Goal: Transaction & Acquisition: Subscribe to service/newsletter

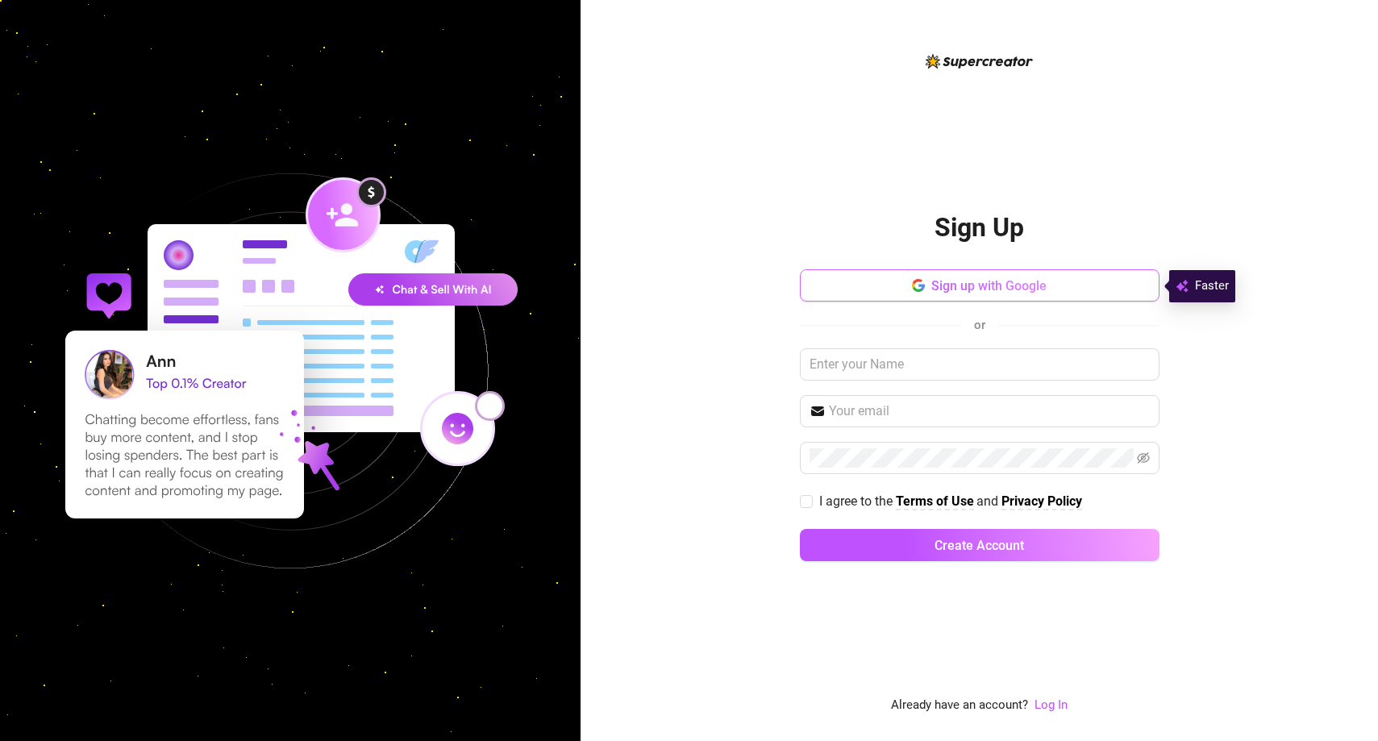
click at [946, 281] on span "Sign up with Google" at bounding box center [988, 285] width 115 height 15
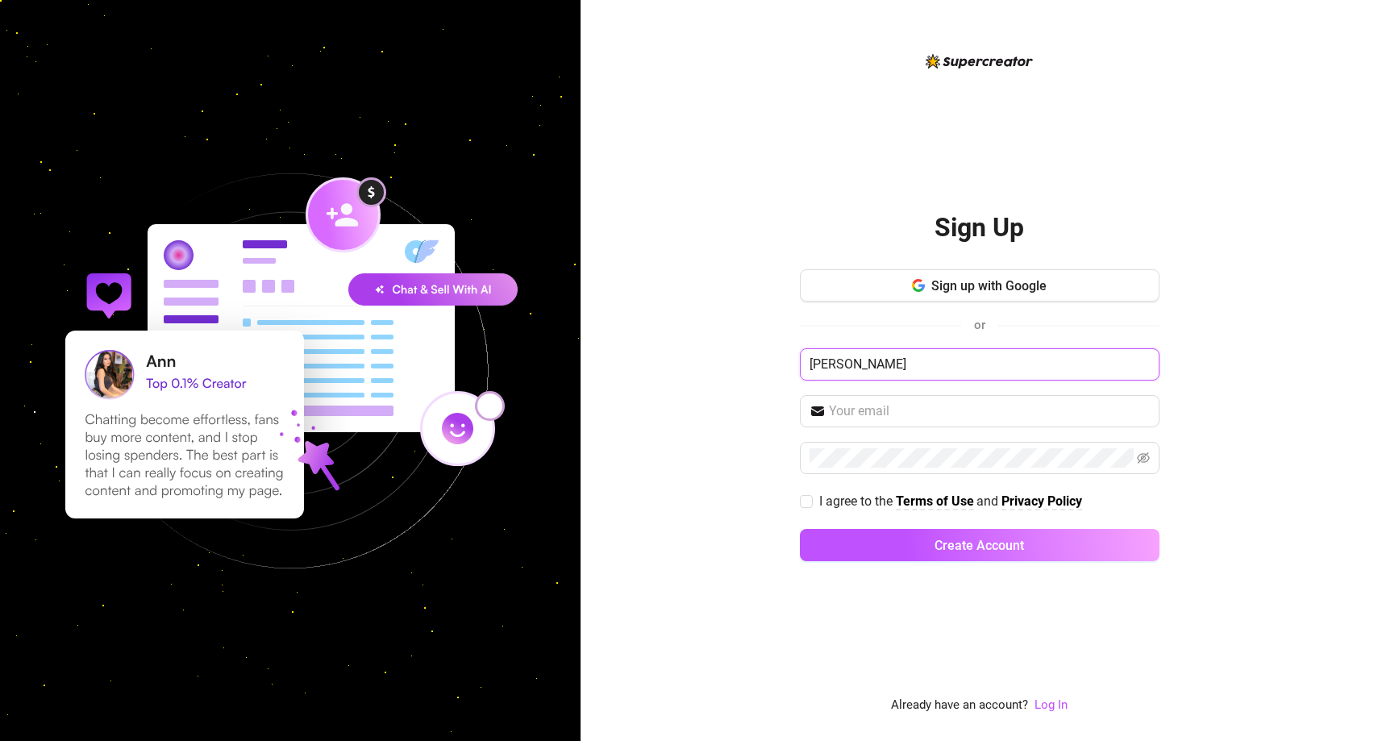
type input "Sachia Vickery"
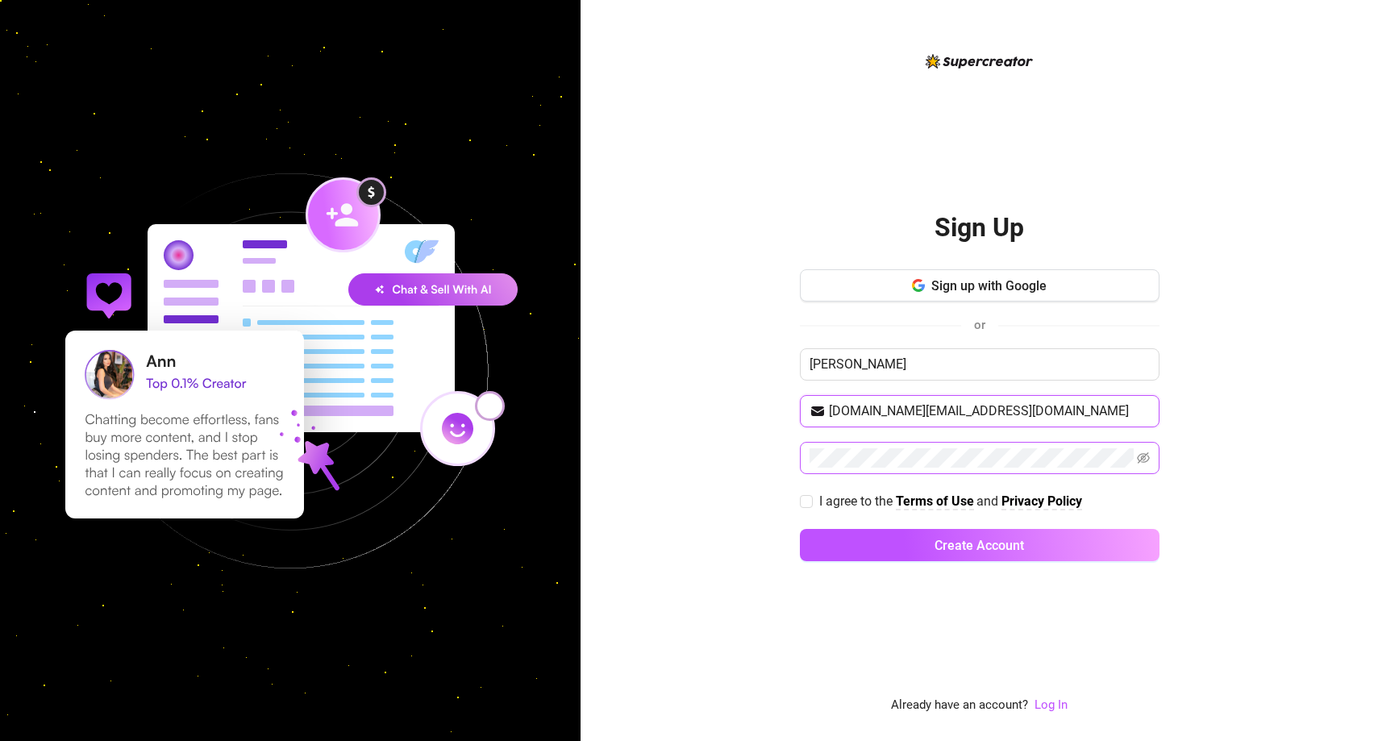
type input "SachiaVick.management@gmail.com"
click at [805, 499] on input "I agree to the Terms of Use and Privacy Policy" at bounding box center [805, 500] width 11 height 11
checkbox input "true"
click at [1151, 460] on span at bounding box center [980, 458] width 360 height 32
click at [1142, 456] on icon "eye-invisible" at bounding box center [1143, 457] width 13 height 11
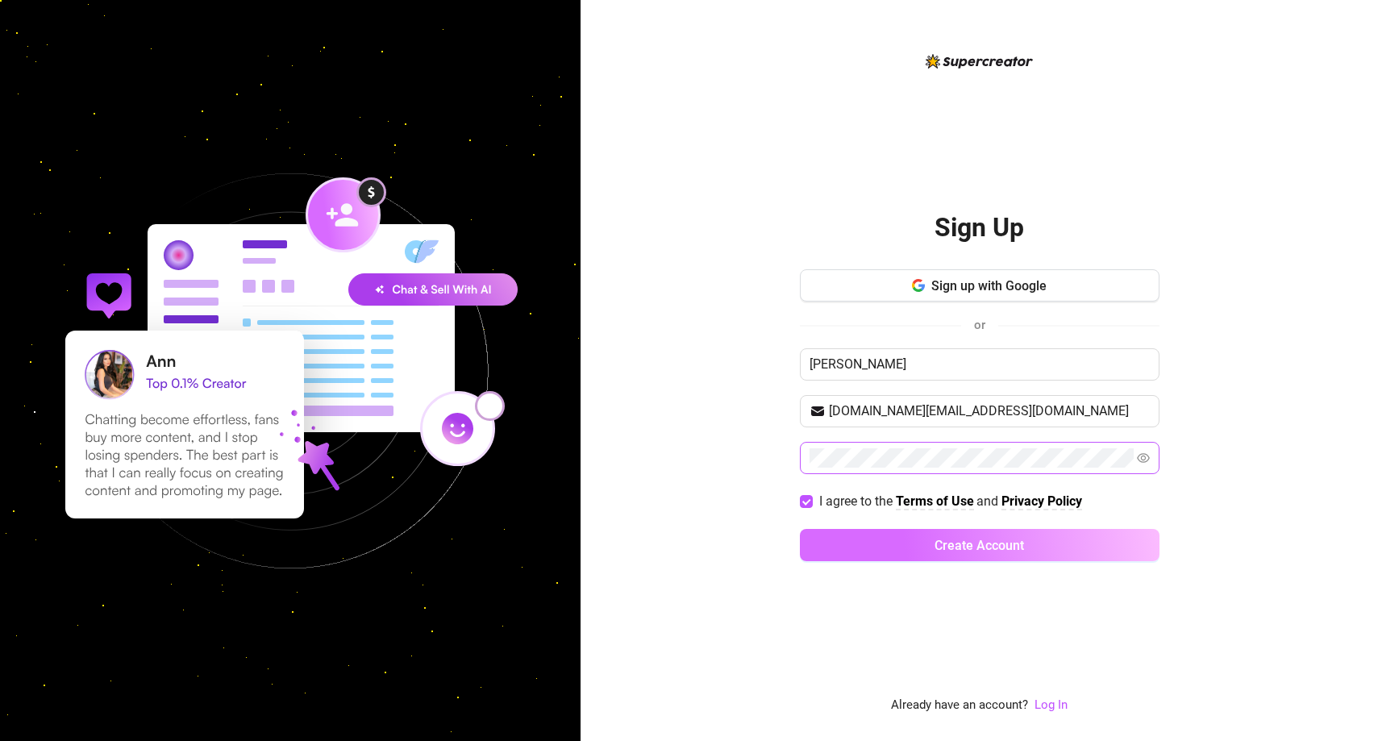
click at [1021, 538] on span "Create Account" at bounding box center [980, 545] width 90 height 15
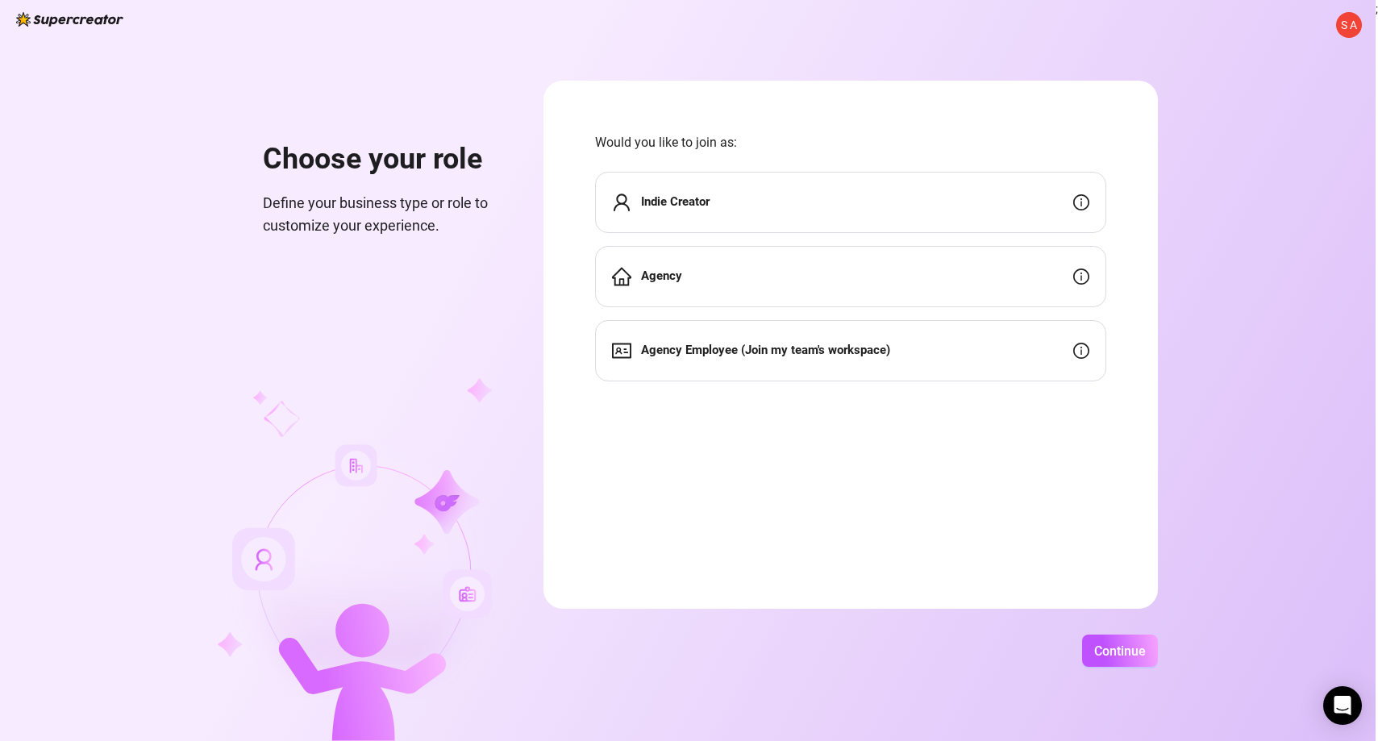
click at [745, 196] on div "Indie Creator" at bounding box center [850, 202] width 511 height 61
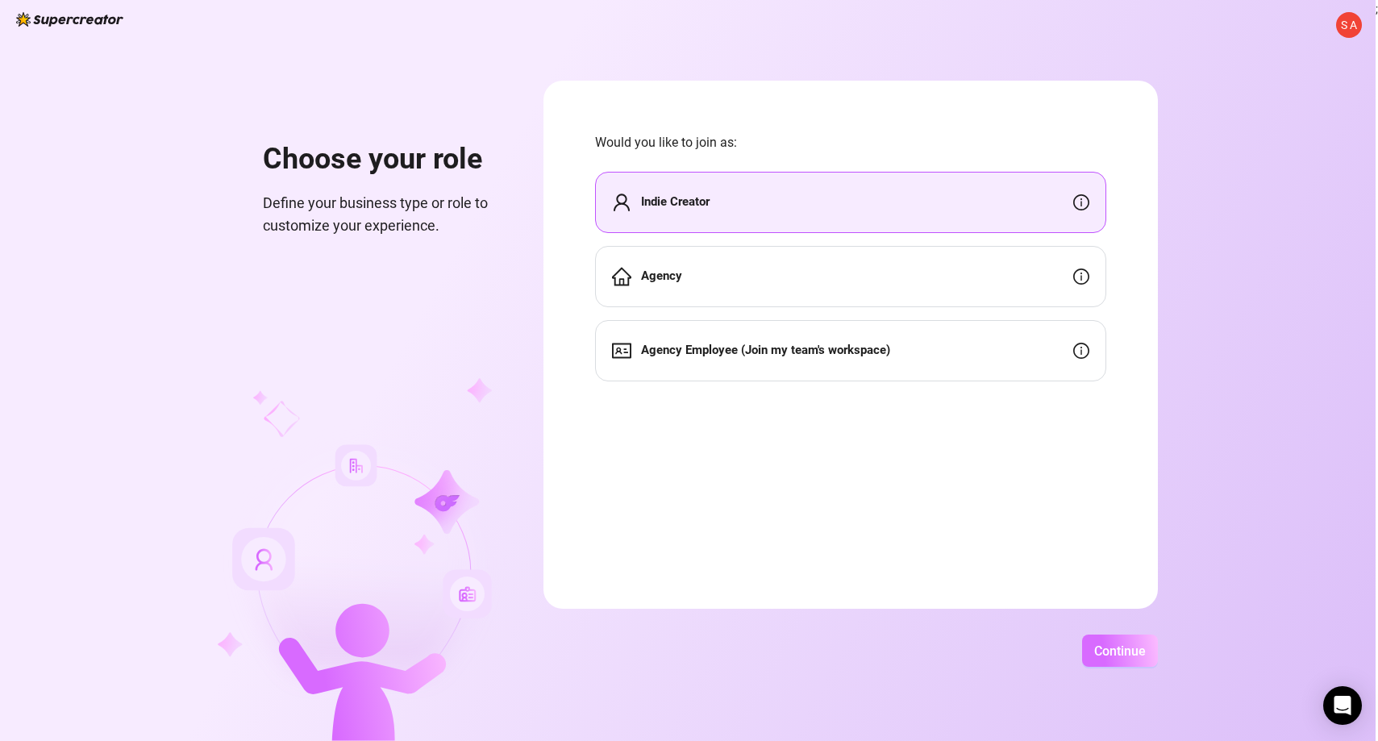
click at [1146, 658] on span "Continue" at bounding box center [1120, 650] width 52 height 15
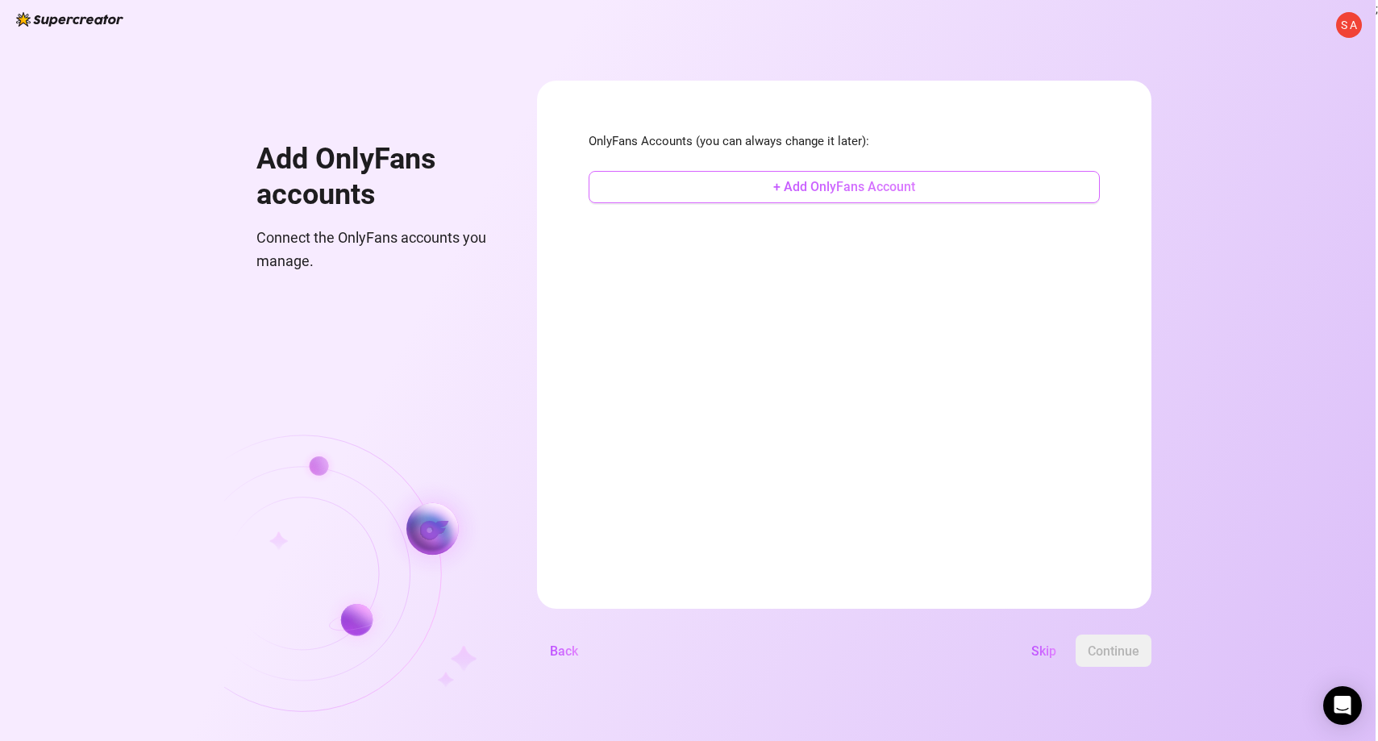
click at [964, 173] on button "+ Add OnlyFans Account" at bounding box center [844, 187] width 511 height 32
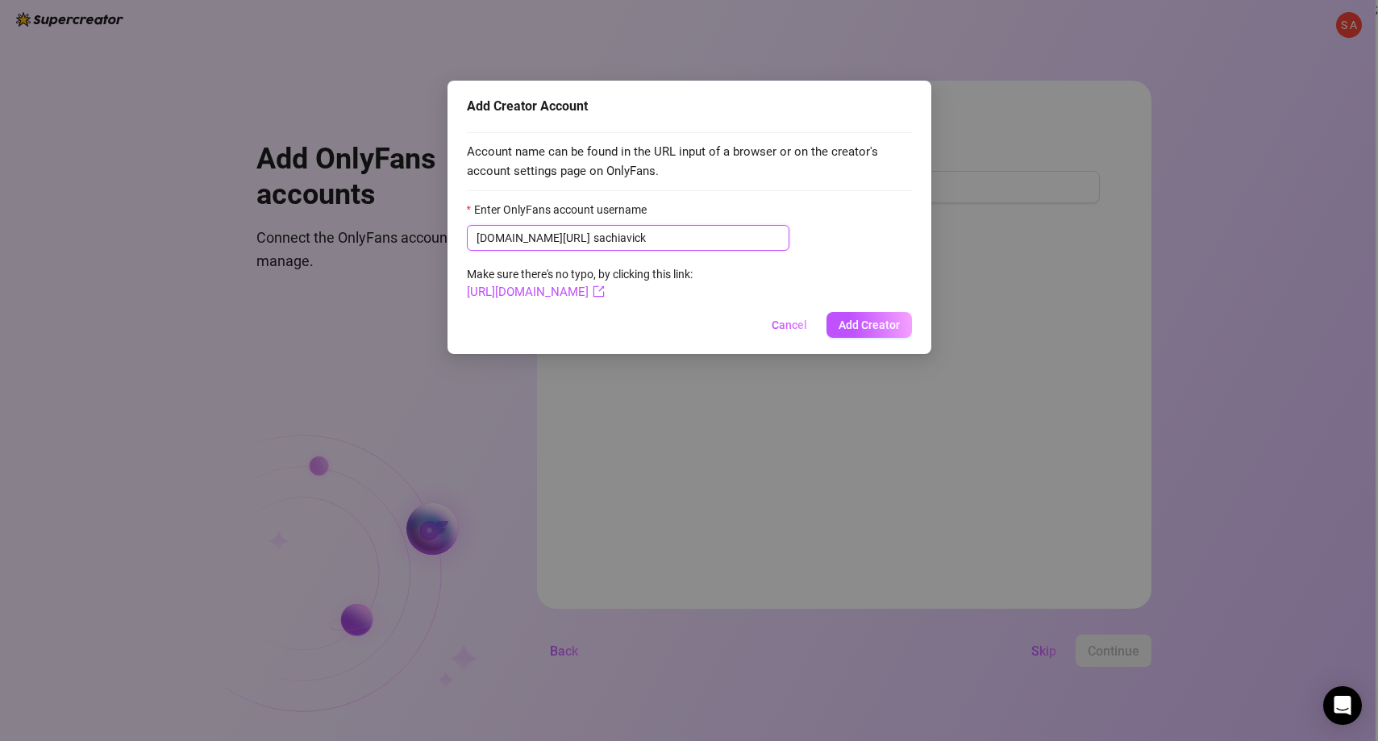
type input "sachiavick"
click at [751, 147] on span "Account name can be found in the URL input of a browser or on the creator's acc…" at bounding box center [689, 162] width 445 height 38
click at [880, 321] on span "Add Creator" at bounding box center [869, 324] width 61 height 13
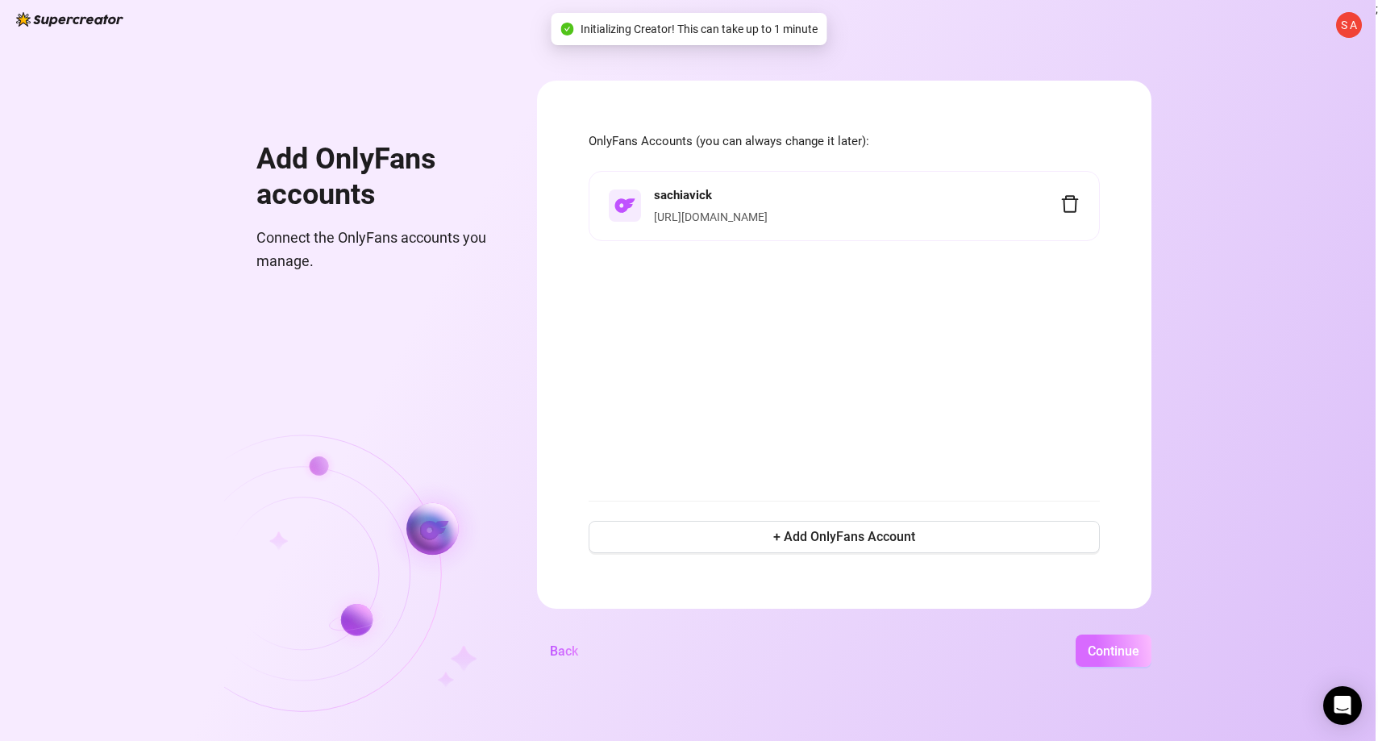
click at [1139, 651] on span "Continue" at bounding box center [1114, 650] width 52 height 15
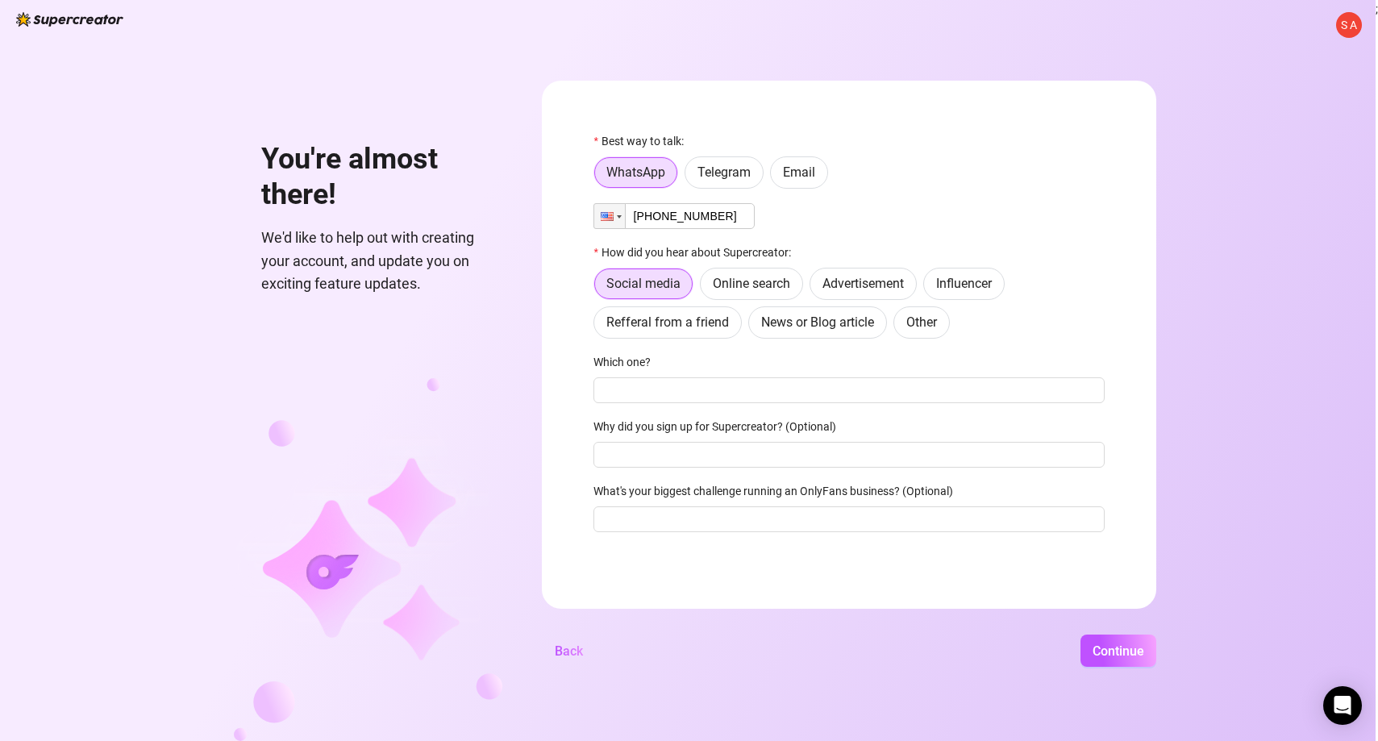
type input "+1 (818) 618-4065"
click at [818, 207] on div "Phone +1 (818) 618-4065" at bounding box center [848, 216] width 511 height 26
click at [802, 177] on span "Email" at bounding box center [799, 171] width 32 height 15
click at [775, 177] on input "Email" at bounding box center [775, 177] width 0 height 0
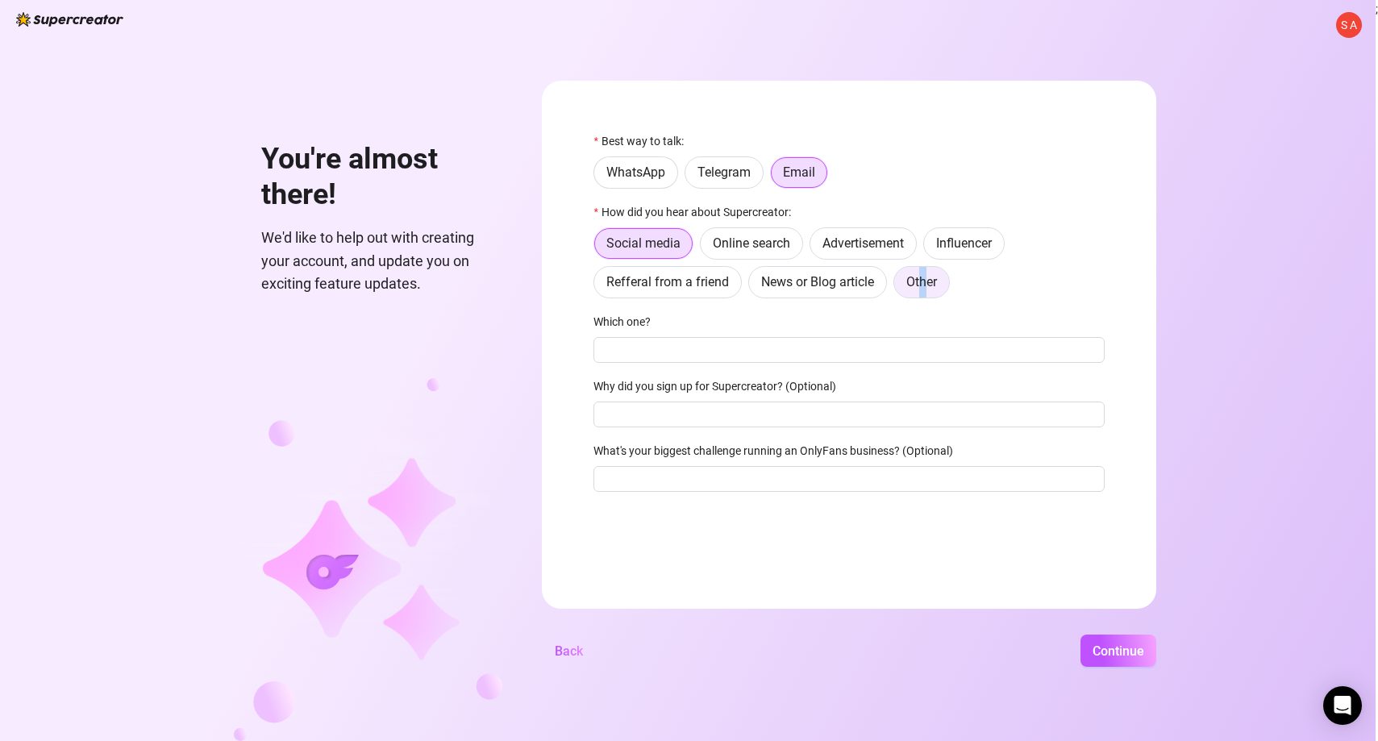
click at [937, 277] on span "Other" at bounding box center [921, 281] width 31 height 15
click at [898, 286] on input "Other" at bounding box center [898, 286] width 0 height 0
click at [784, 348] on input "Where then? We're curious 🍿" at bounding box center [848, 350] width 511 height 26
type input "ChatGPT!"
click at [753, 418] on input "Why did you sign up for Supercreator? (Optional)" at bounding box center [848, 415] width 511 height 26
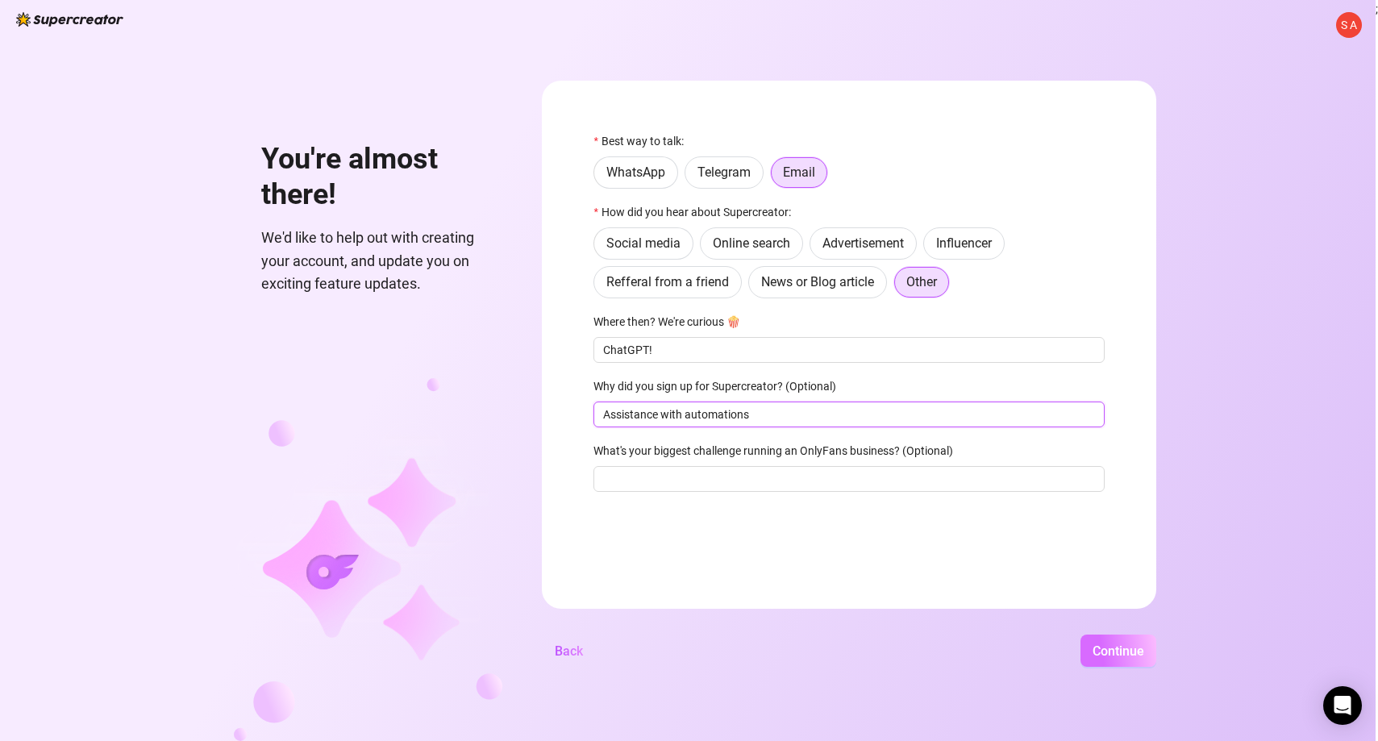
type input "Assistance with automations"
click at [1144, 651] on span "Continue" at bounding box center [1119, 650] width 52 height 15
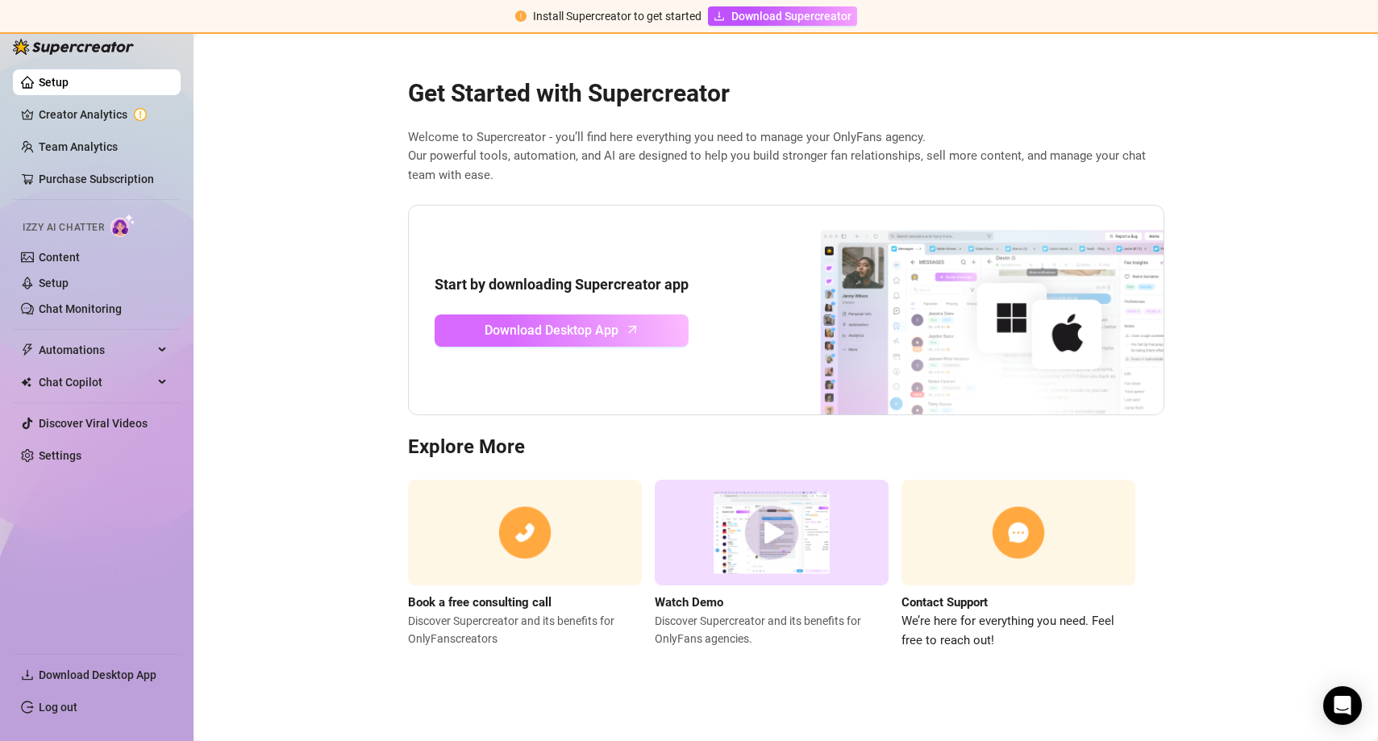
click at [581, 331] on span "Download Desktop App" at bounding box center [552, 330] width 134 height 20
click at [76, 304] on link "Chat Monitoring" at bounding box center [80, 308] width 83 height 13
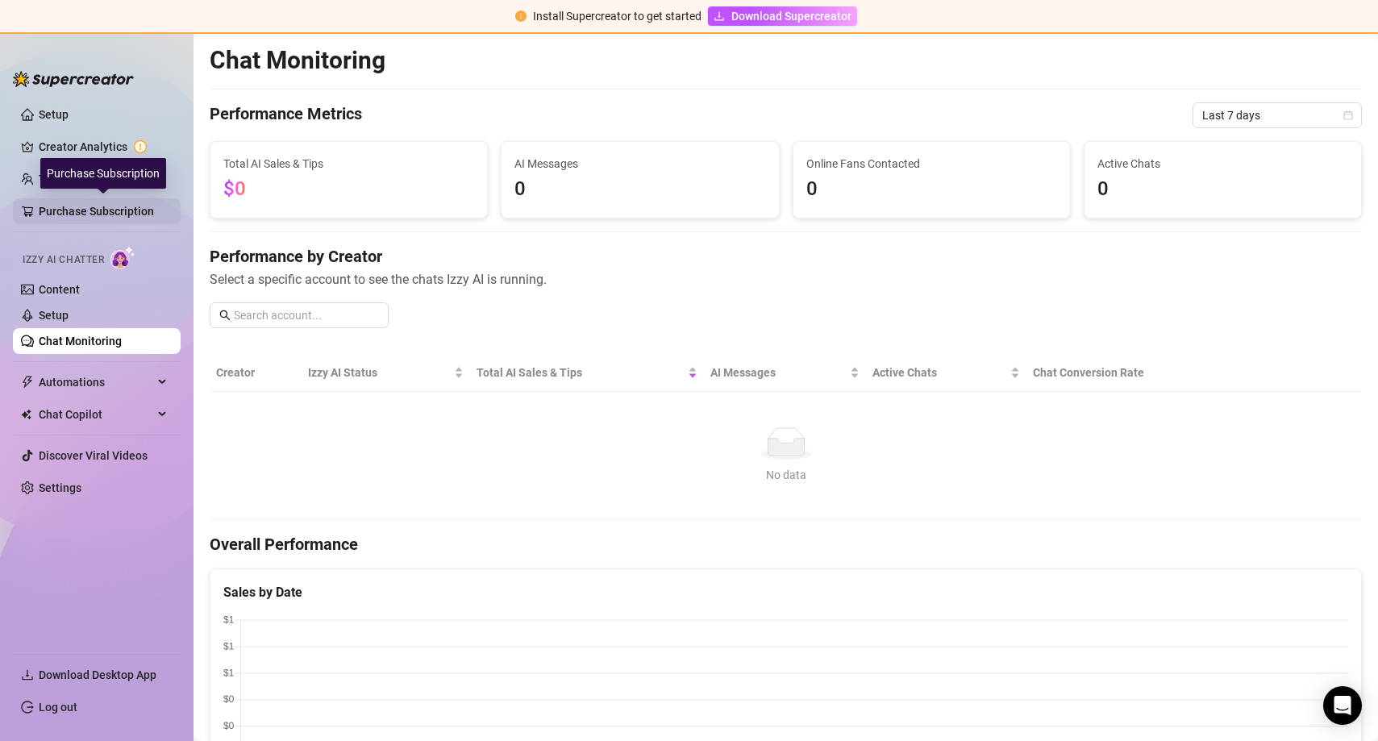
click at [101, 209] on link "Purchase Subscription" at bounding box center [103, 211] width 129 height 26
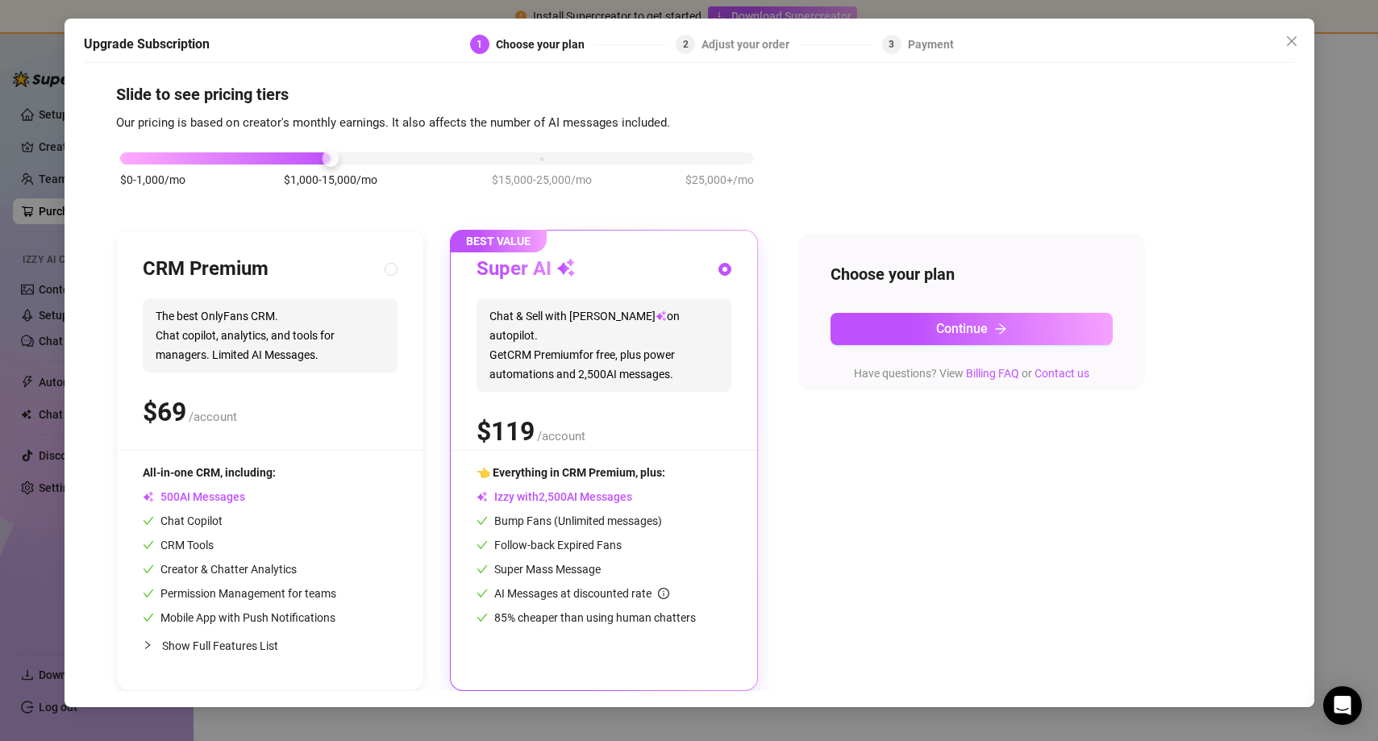
scroll to position [10, 0]
click at [148, 159] on div "$0-1,000/mo $1,000-15,000/mo $15,000-25,000/mo $25,000+/mo" at bounding box center [437, 154] width 634 height 10
click at [323, 156] on div "$0-1,000/mo $1,000-15,000/mo $15,000-25,000/mo $25,000+/mo" at bounding box center [437, 154] width 634 height 10
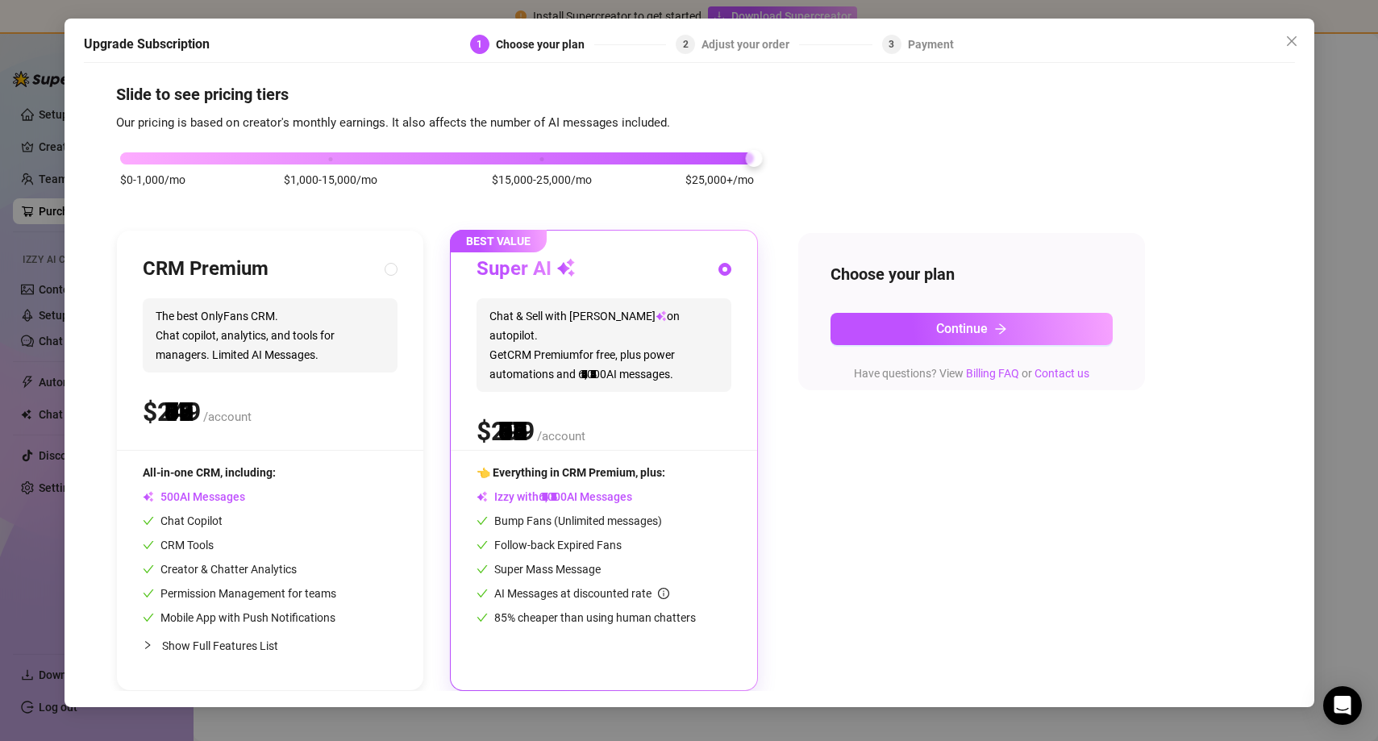
click at [729, 155] on div "$0-1,000/mo $1,000-15,000/mo $15,000-25,000/mo $25,000+/mo" at bounding box center [437, 154] width 634 height 10
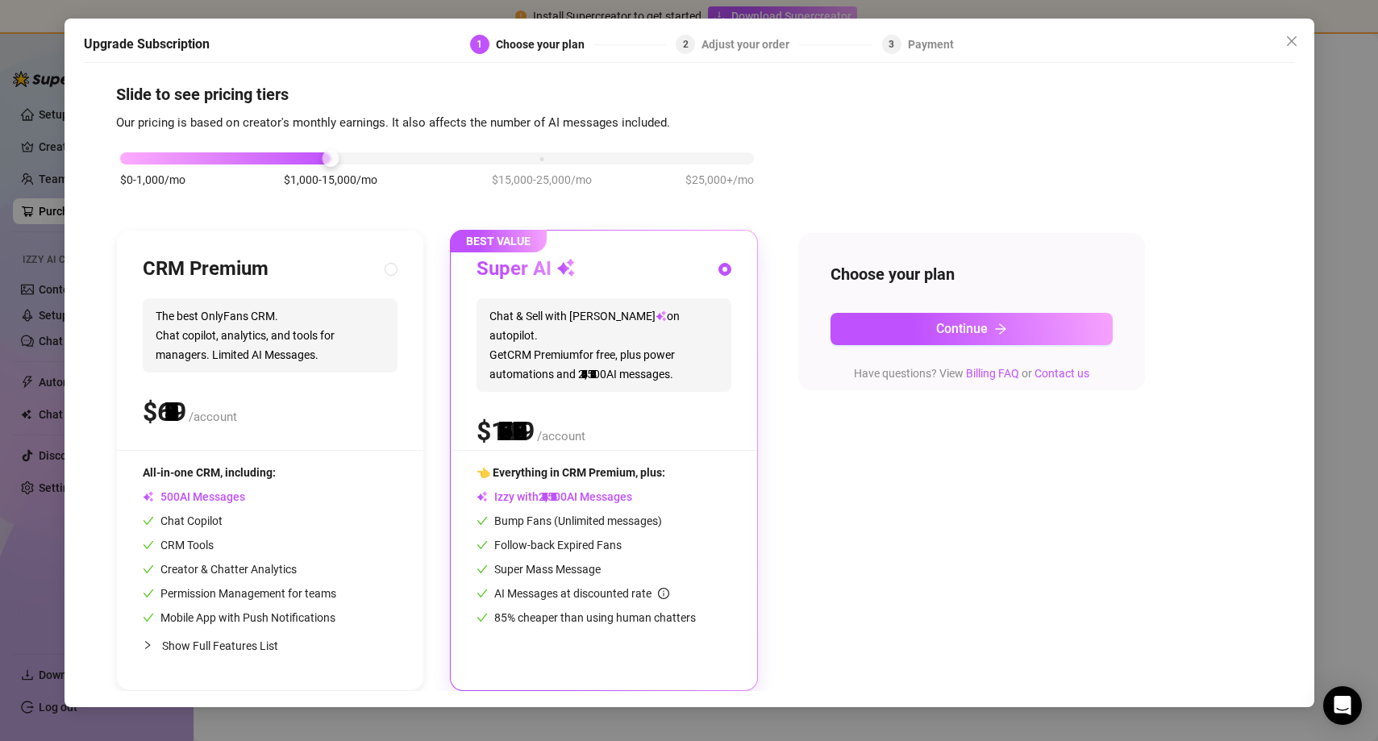
click at [307, 162] on div at bounding box center [225, 158] width 211 height 12
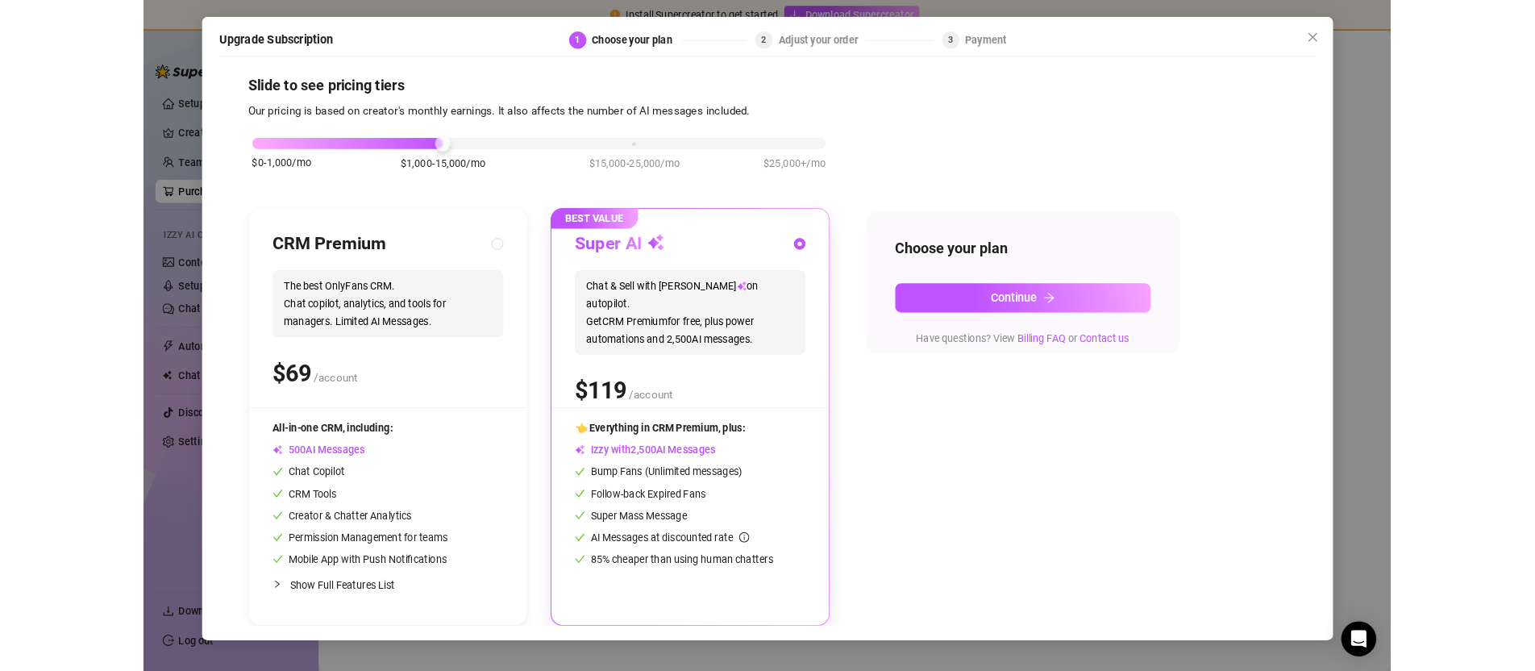
scroll to position [0, 0]
